Goal: Information Seeking & Learning: Learn about a topic

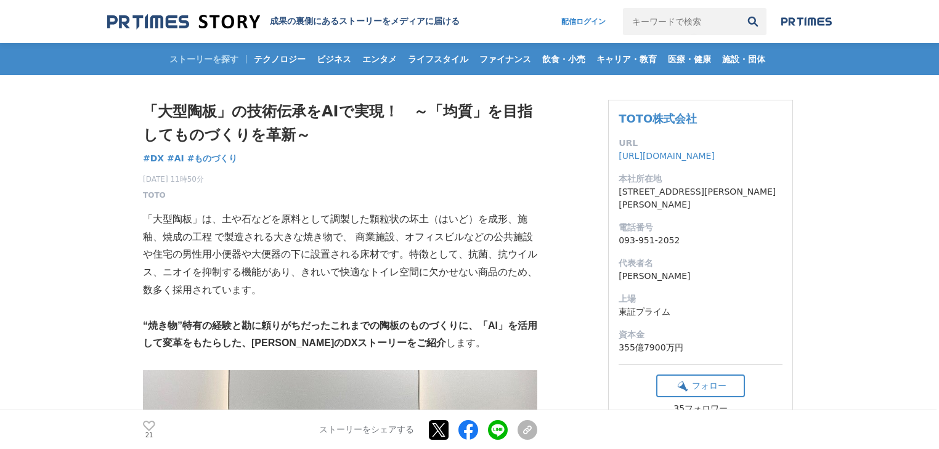
click at [434, 260] on p "「大型陶板」は、土や石などを原料として調製した顆粒状の坏土（はいど）を成形、施釉、焼成の工程 で製造される大きな焼き物で、 商業施設、オフィスビルなどの公共施…" at bounding box center [340, 255] width 394 height 89
click at [201, 274] on p "「大型陶板」は、土や石などを原料として調製した顆粒状の坏土（はいど）を成形、施釉、焼成の工程 で製造される大きな焼き物で、 商業施設、オフィスビルなどの公共施…" at bounding box center [340, 255] width 394 height 89
click at [335, 274] on p "「大型陶板」は、土や石などを原料として調製した顆粒状の坏土（はいど）を成形、施釉、焼成の工程 で製造される大きな焼き物で、 商業施設、オフィスビルなどの公共施…" at bounding box center [340, 255] width 394 height 89
click at [358, 257] on p "「大型陶板」は、土や石などを原料として調製した顆粒状の坏土（はいど）を成形、施釉、焼成の工程 で製造される大きな焼き物で、 商業施設、オフィスビルなどの公共施…" at bounding box center [340, 255] width 394 height 89
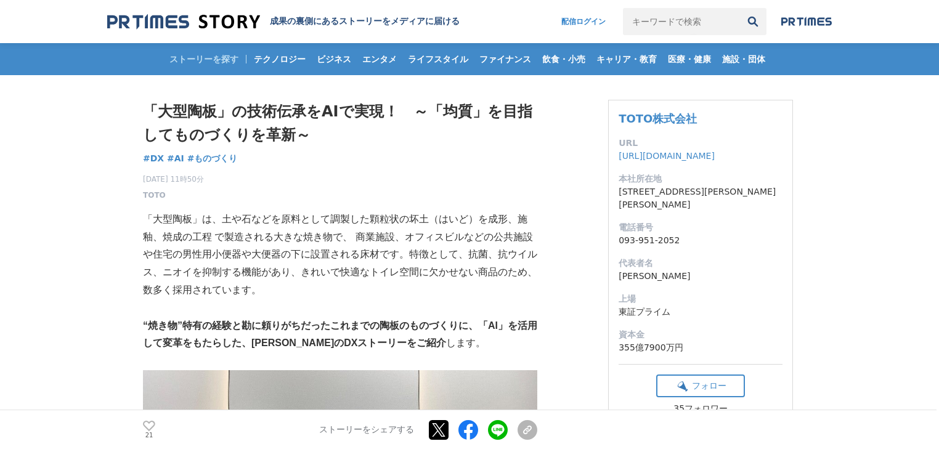
click at [397, 256] on p "「大型陶板」は、土や石などを原料として調製した顆粒状の坏土（はいど）を成形、施釉、焼成の工程 で製造される大きな焼き物で、 商業施設、オフィスビルなどの公共施…" at bounding box center [340, 255] width 394 height 89
drag, startPoint x: 157, startPoint y: 111, endPoint x: 216, endPoint y: 108, distance: 58.6
click at [216, 108] on h1 "「大型陶板」の技術伝承をAIで実現！　～「均質」を目指してものづくりを革新～" at bounding box center [340, 123] width 394 height 47
drag, startPoint x: 153, startPoint y: 253, endPoint x: 254, endPoint y: 253, distance: 101.0
click at [244, 253] on p "「大型陶板」は、土や石などを原料として調製した顆粒状の坏土（はいど）を成形、施釉、焼成の工程 で製造される大きな焼き物で、 商業施設、オフィスビルなどの公共施…" at bounding box center [340, 255] width 394 height 89
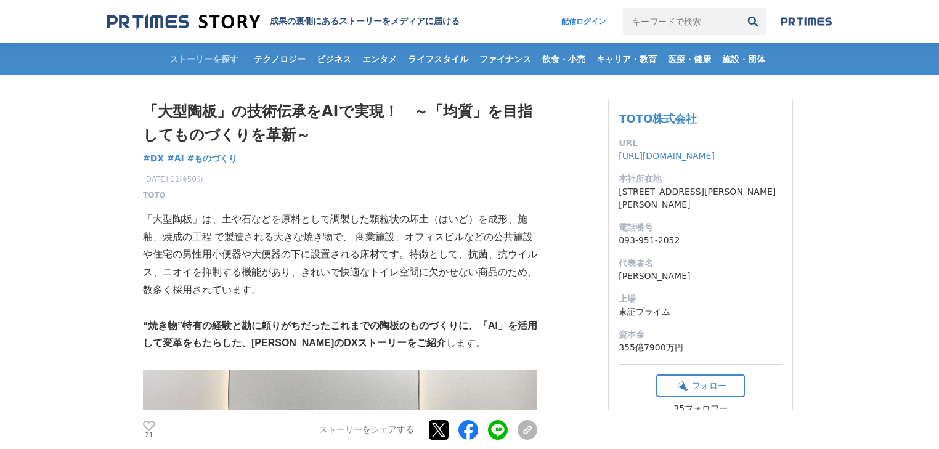
click at [267, 254] on p "「大型陶板」は、土や石などを原料として調製した顆粒状の坏土（はいど）を成形、施釉、焼成の工程 で製造される大きな焼き物で、 商業施設、オフィスビルなどの公共施…" at bounding box center [340, 255] width 394 height 89
click at [318, 257] on p "「大型陶板」は、土や石などを原料として調製した顆粒状の坏土（はいど）を成形、施釉、焼成の工程 で製造される大きな焼き物で、 商業施設、オフィスビルなどの公共施…" at bounding box center [340, 255] width 394 height 89
click at [362, 253] on p "「大型陶板」は、土や石などを原料として調製した顆粒状の坏土（はいど）を成形、施釉、焼成の工程 で製造される大きな焼き物で、 商業施設、オフィスビルなどの公共施…" at bounding box center [340, 255] width 394 height 89
click at [363, 253] on p "「大型陶板」は、土や石などを原料として調製した顆粒状の坏土（はいど）を成形、施釉、焼成の工程 で製造される大きな焼き物で、 商業施設、オフィスビルなどの公共施…" at bounding box center [340, 255] width 394 height 89
click at [200, 269] on p "「大型陶板」は、土や石などを原料として調製した顆粒状の坏土（はいど）を成形、施釉、焼成の工程 で製造される大きな焼き物で、 商業施設、オフィスビルなどの公共施…" at bounding box center [340, 255] width 394 height 89
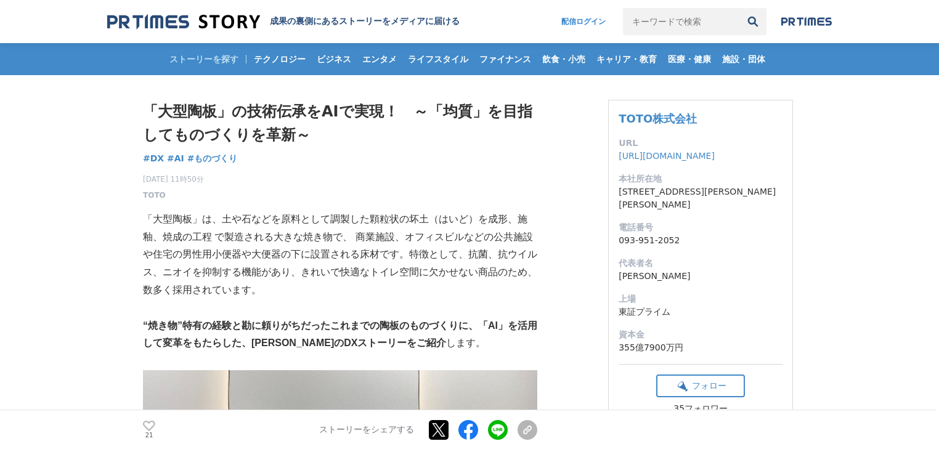
click at [200, 269] on p "「大型陶板」は、土や石などを原料として調製した顆粒状の坏土（はいど）を成形、施釉、焼成の工程 で製造される大きな焼き物で、 商業施設、オフィスビルなどの公共施…" at bounding box center [340, 255] width 394 height 89
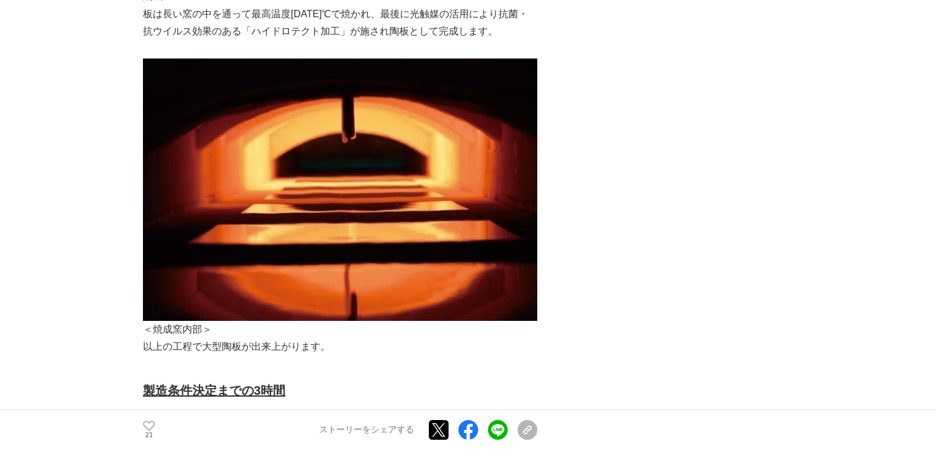
scroll to position [1922, 0]
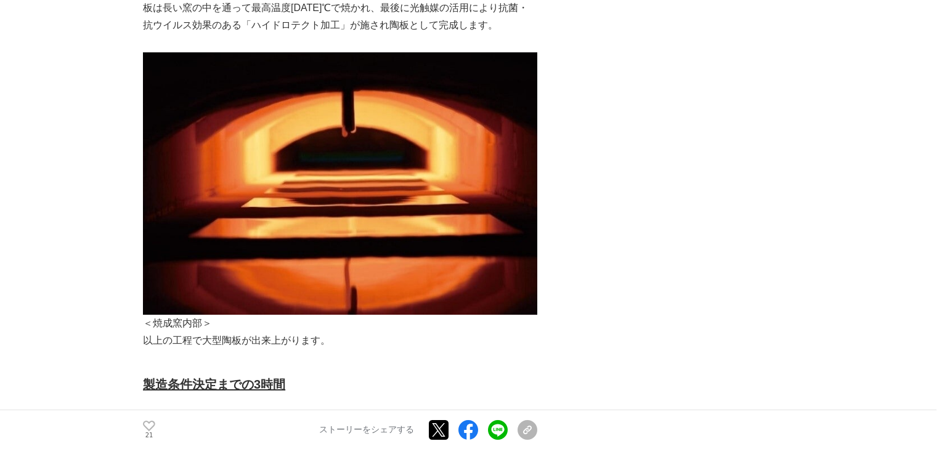
click at [471, 190] on img at bounding box center [340, 183] width 394 height 262
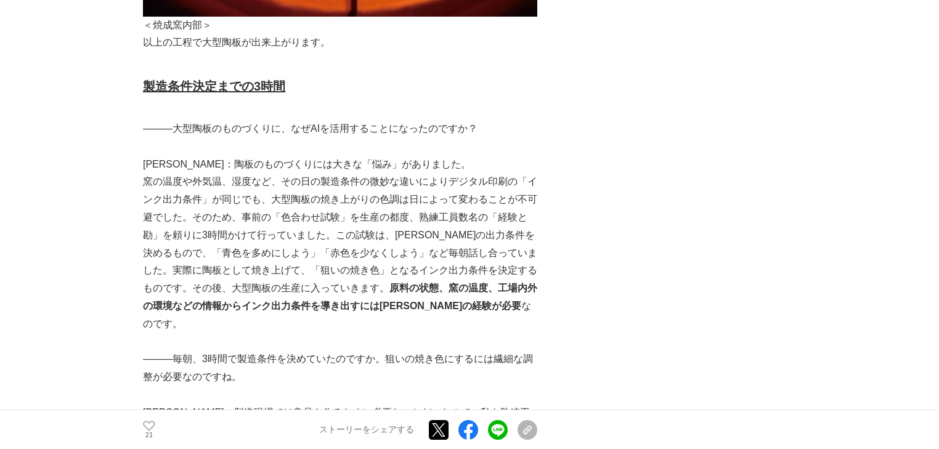
scroll to position [2119, 0]
